Goal: Information Seeking & Learning: Check status

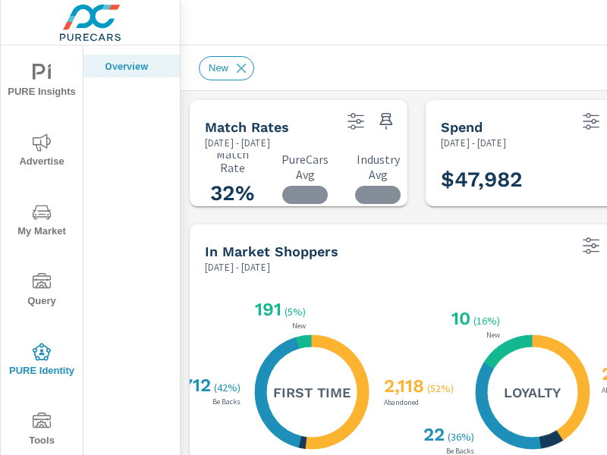
scroll to position [178, 0]
